Goal: Find specific page/section: Find specific page/section

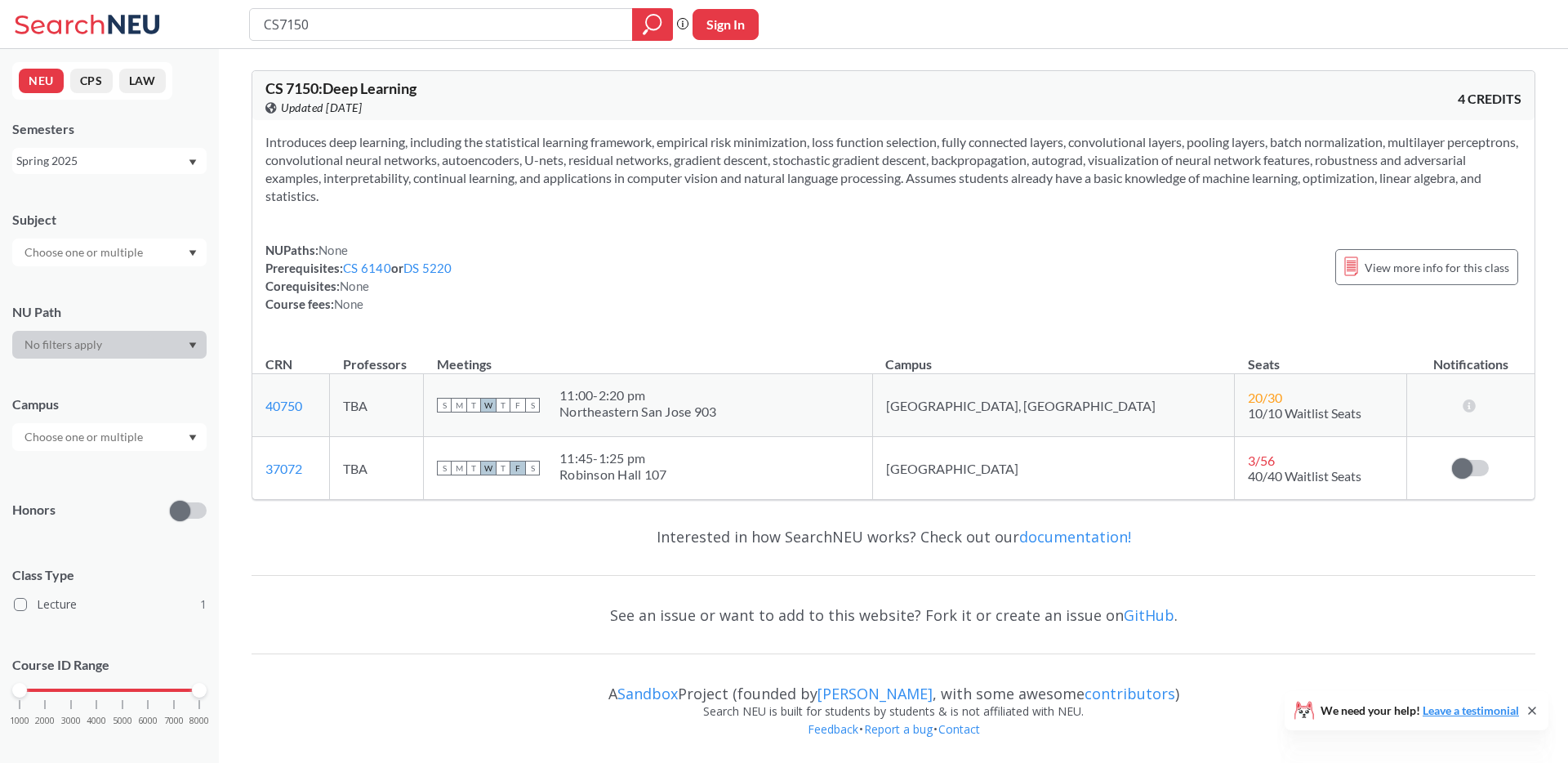
click at [137, 144] on div "Semesters Spring 2025" at bounding box center [109, 147] width 194 height 54
click at [131, 155] on div "Spring 2025" at bounding box center [101, 161] width 170 height 18
click at [114, 185] on div "Fall 2025" at bounding box center [109, 195] width 194 height 45
